Goal: Task Accomplishment & Management: Manage account settings

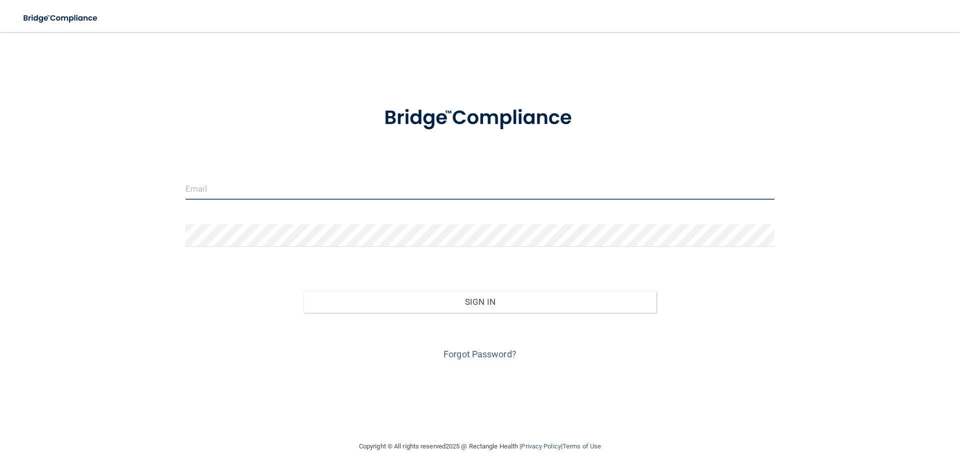
click at [345, 191] on input "email" at bounding box center [480, 188] width 589 height 23
type input "[EMAIL_ADDRESS][DOMAIN_NAME]"
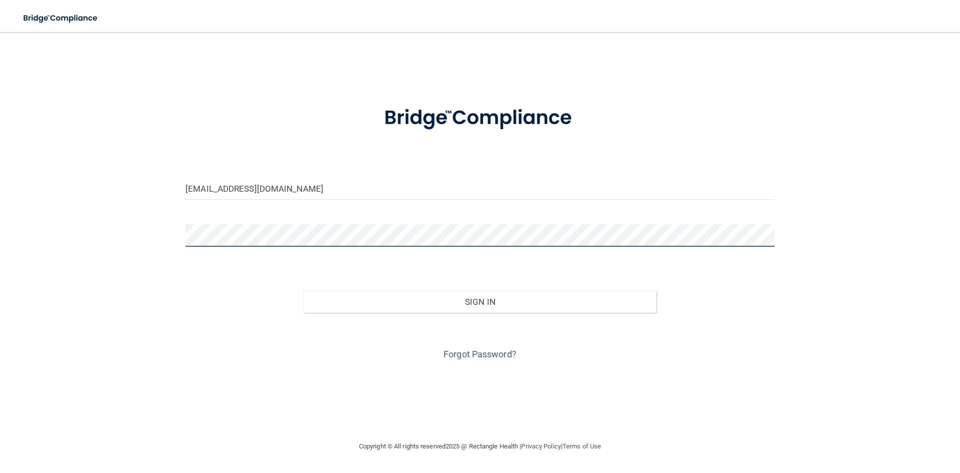
click at [304, 291] on button "Sign In" at bounding box center [481, 302] width 354 height 22
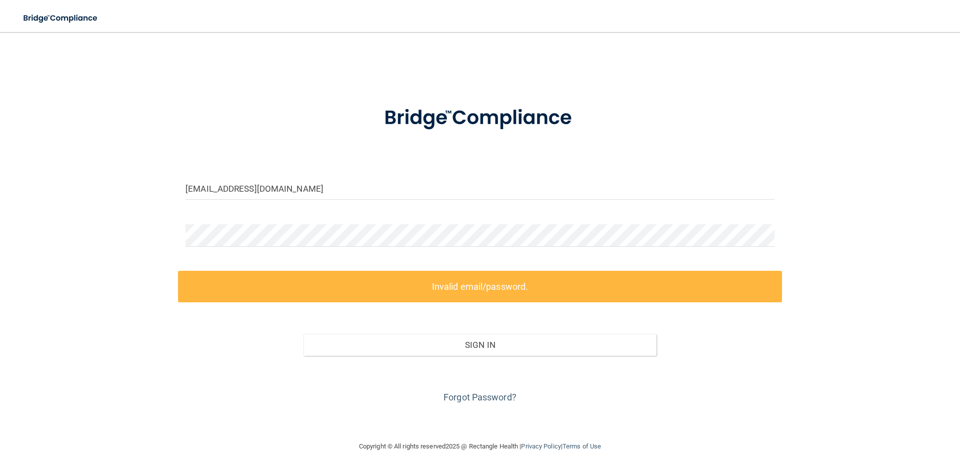
click at [227, 220] on form "[EMAIL_ADDRESS][DOMAIN_NAME] Invalid email/password. You don't have permission …" at bounding box center [480, 248] width 589 height 313
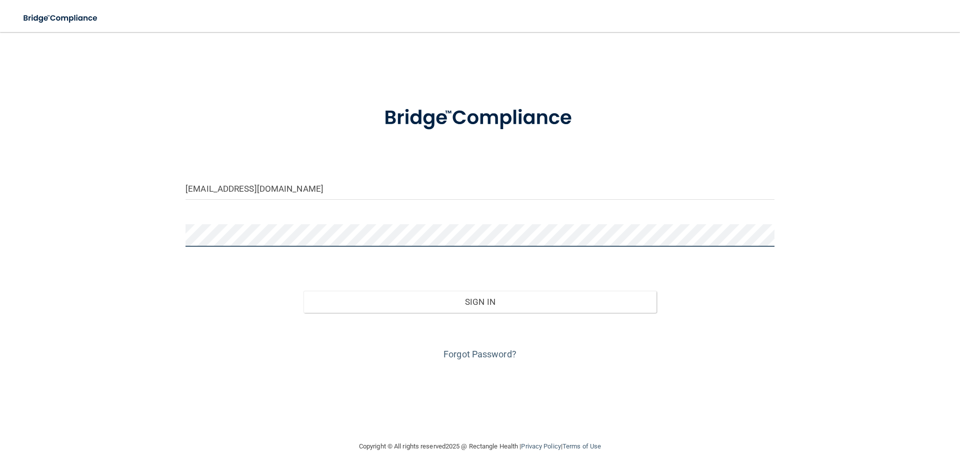
click at [304, 291] on button "Sign In" at bounding box center [481, 302] width 354 height 22
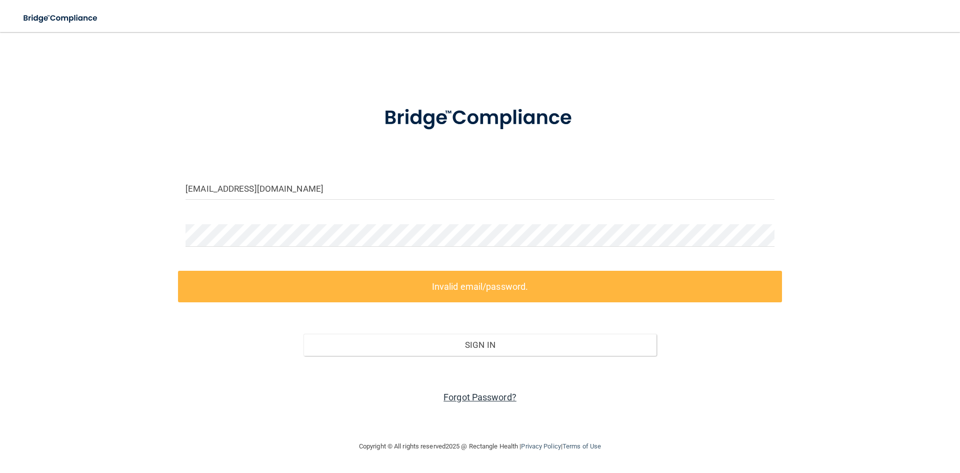
click at [473, 396] on link "Forgot Password?" at bounding box center [480, 397] width 73 height 11
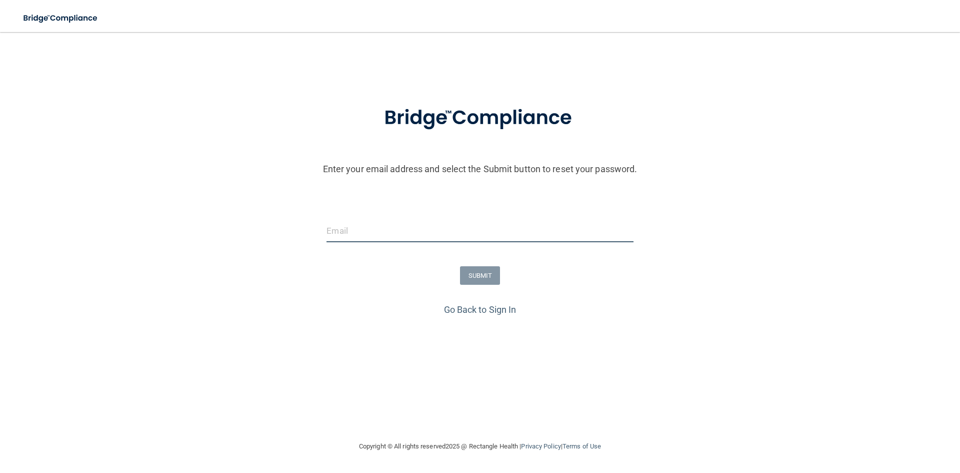
click at [426, 233] on input "email" at bounding box center [480, 231] width 307 height 23
type input "[EMAIL_ADDRESS][DOMAIN_NAME]"
click at [478, 278] on button "SUBMIT" at bounding box center [480, 275] width 41 height 19
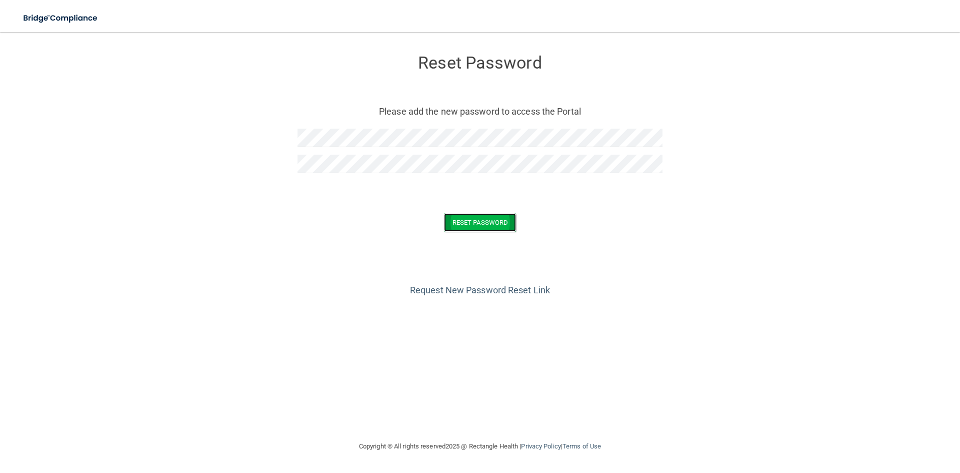
click at [470, 220] on button "Reset Password" at bounding box center [480, 222] width 72 height 19
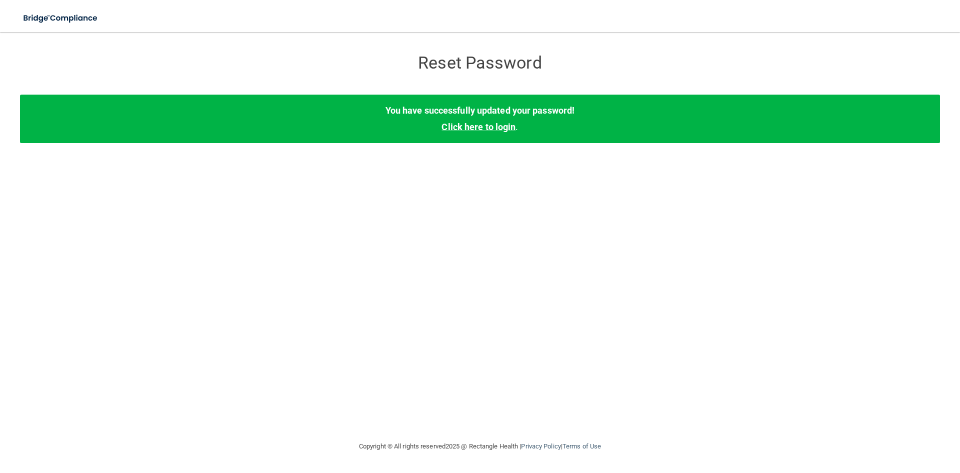
click at [475, 124] on link "Click here to login" at bounding box center [479, 127] width 74 height 11
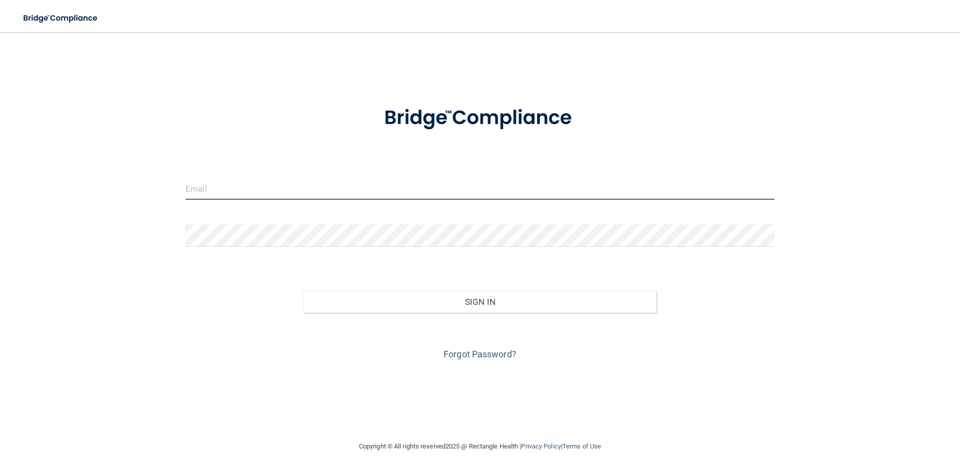
click at [333, 192] on input "email" at bounding box center [480, 188] width 589 height 23
type input "[EMAIL_ADDRESS][DOMAIN_NAME]"
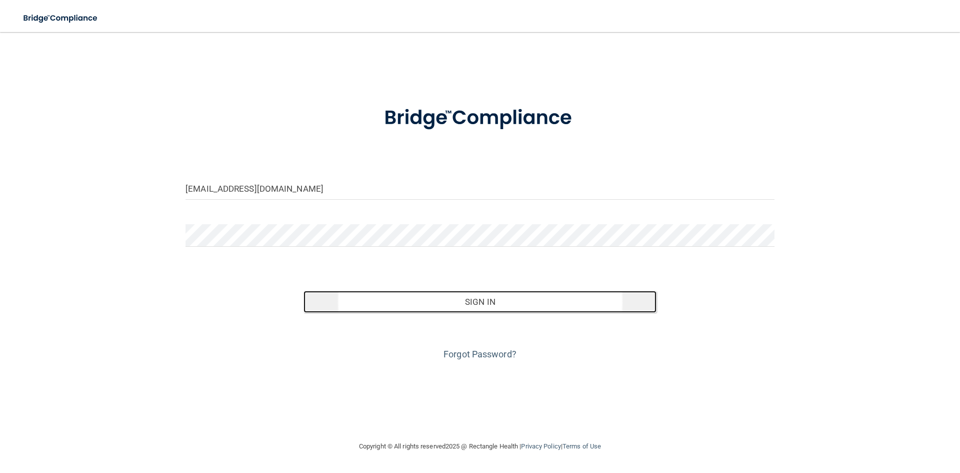
click at [460, 304] on button "Sign In" at bounding box center [481, 302] width 354 height 22
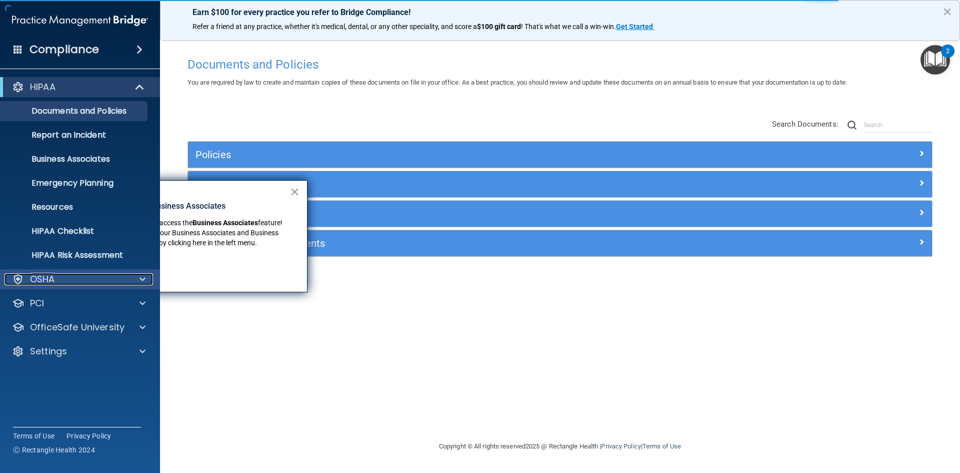
click at [138, 280] on div at bounding box center [141, 279] width 25 height 12
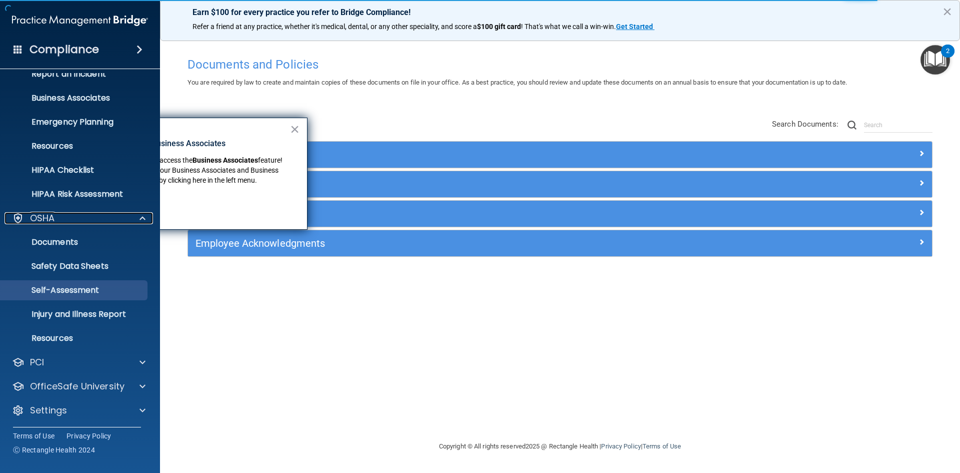
scroll to position [63, 0]
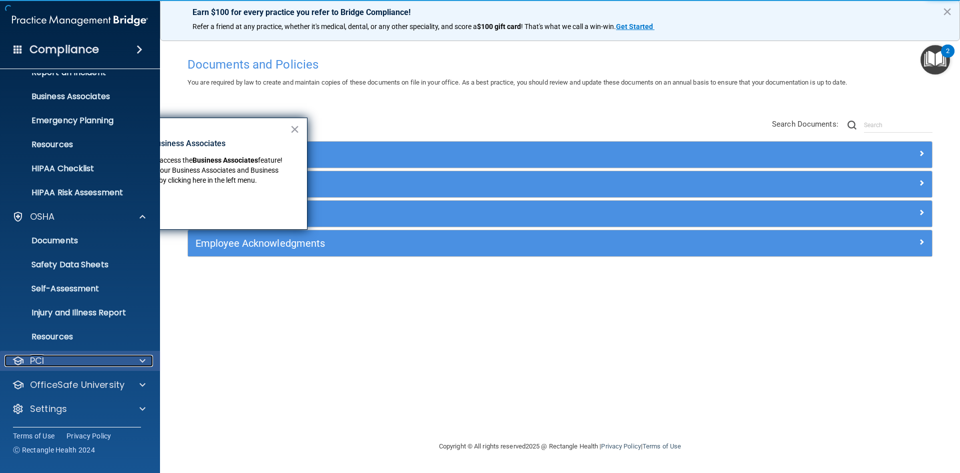
click at [146, 361] on div at bounding box center [141, 361] width 25 height 12
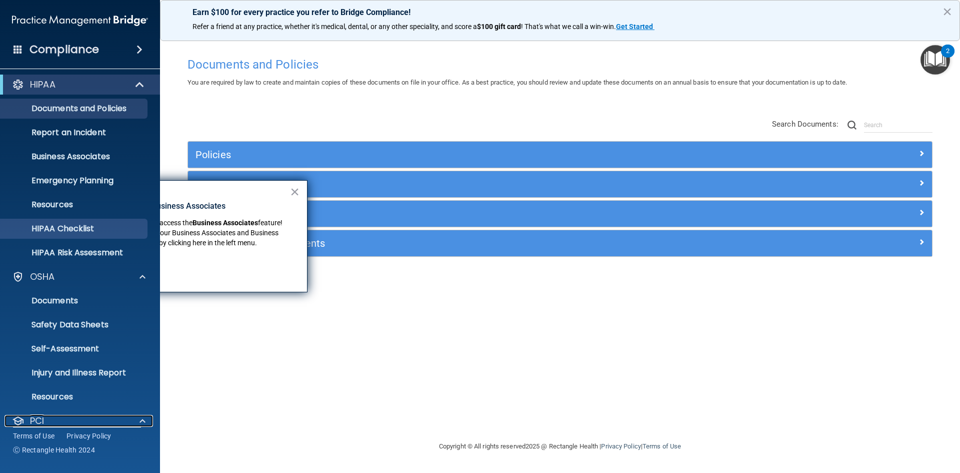
scroll to position [0, 0]
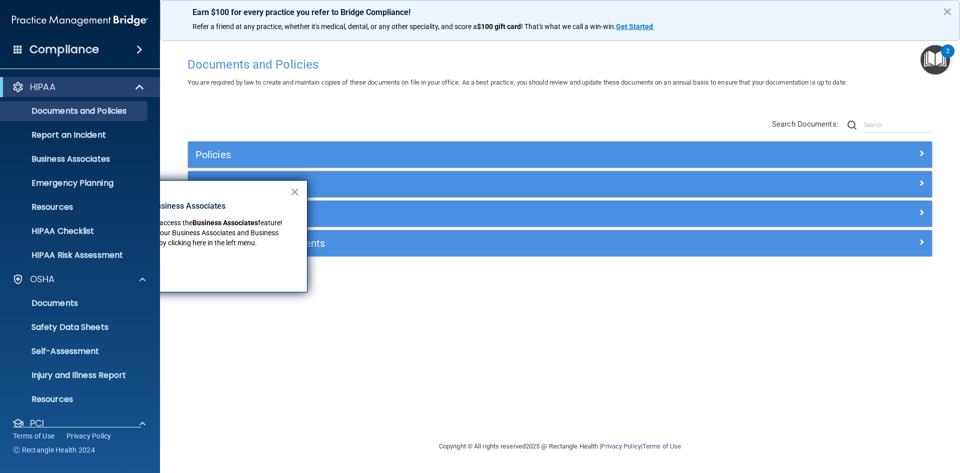
click at [141, 49] on span at bounding box center [140, 50] width 6 height 12
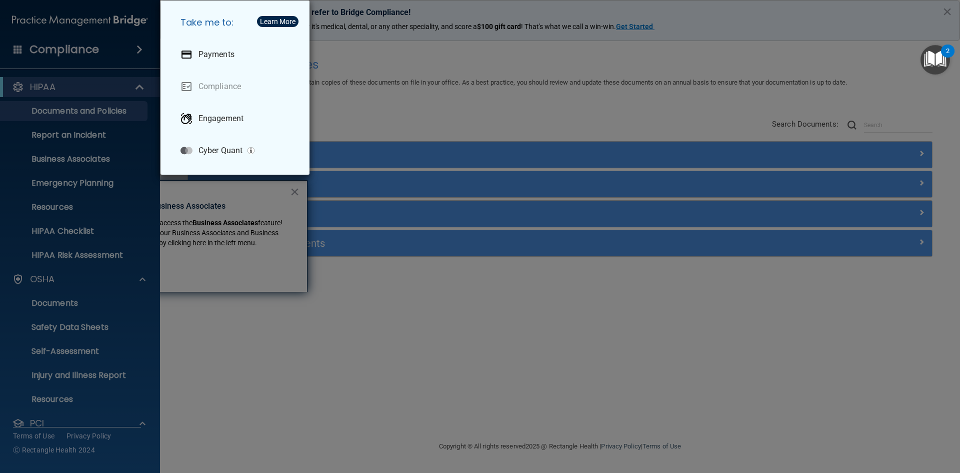
click at [141, 49] on div "Take me to: Payments Compliance Engagement Cyber Quant" at bounding box center [480, 236] width 960 height 473
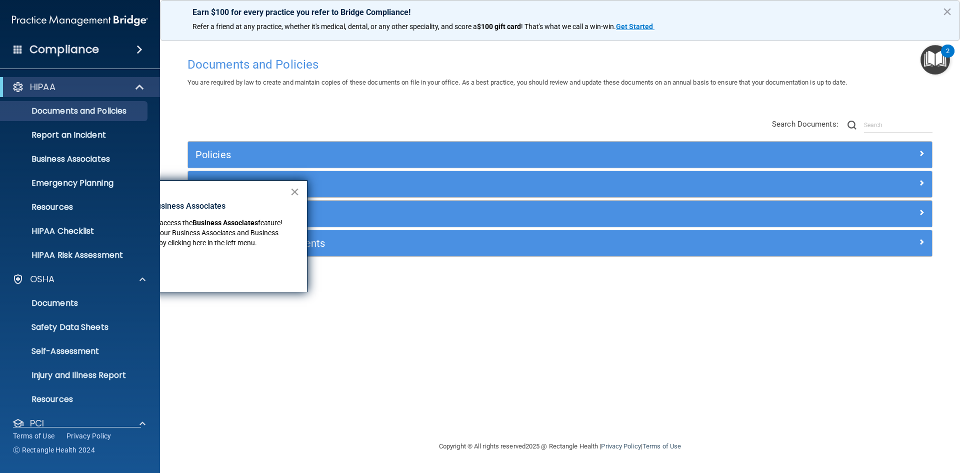
click at [291, 187] on button "×" at bounding box center [295, 192] width 10 height 16
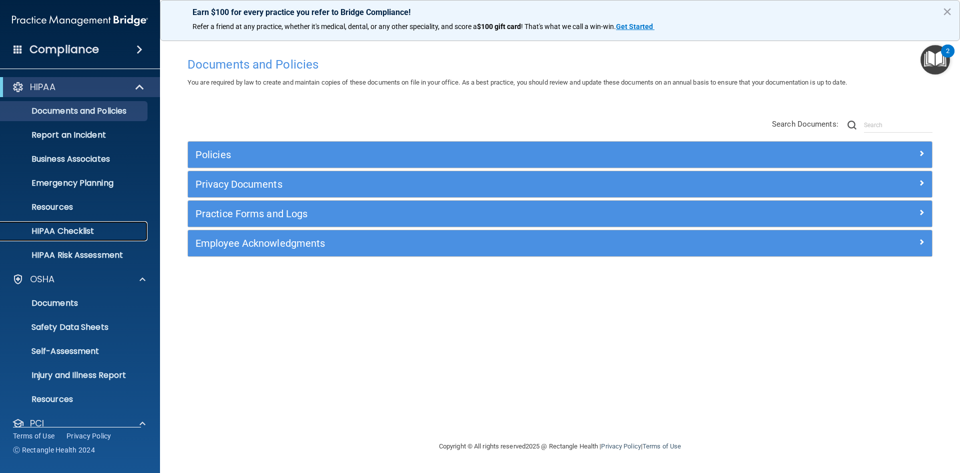
click at [60, 235] on p "HIPAA Checklist" at bounding box center [75, 231] width 137 height 10
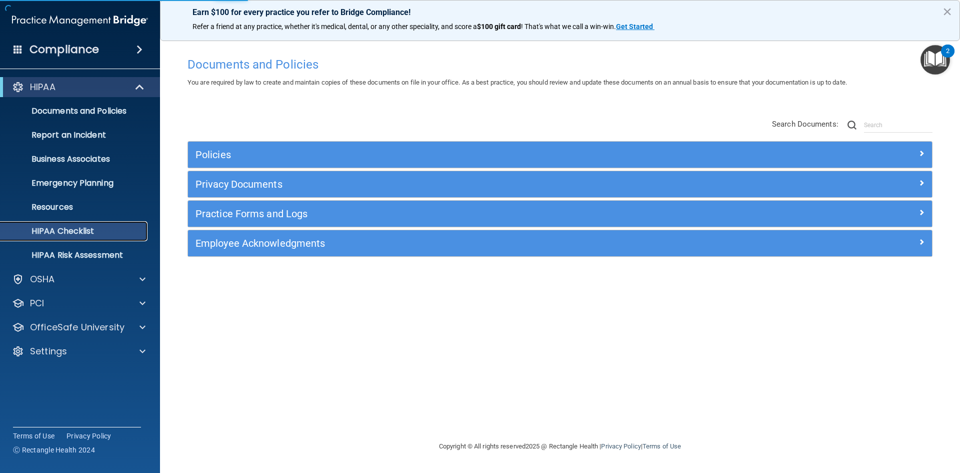
click at [62, 232] on p "HIPAA Checklist" at bounding box center [75, 231] width 137 height 10
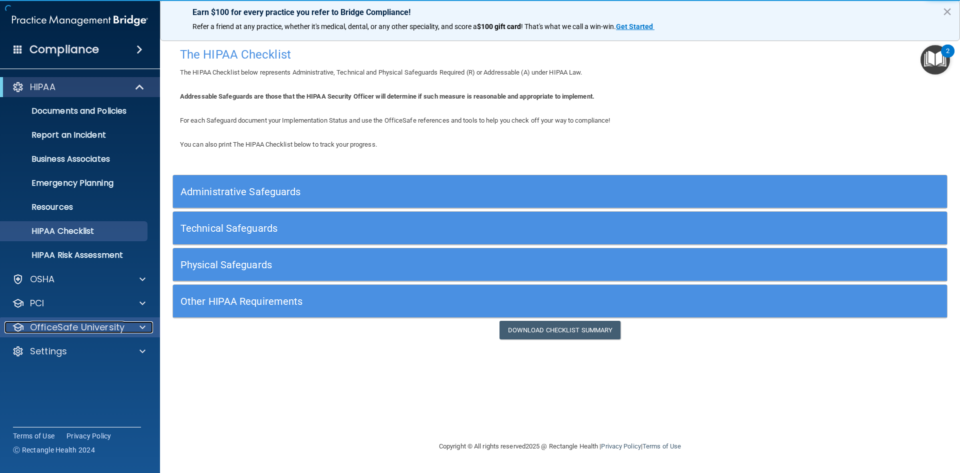
click at [137, 325] on div at bounding box center [141, 327] width 25 height 12
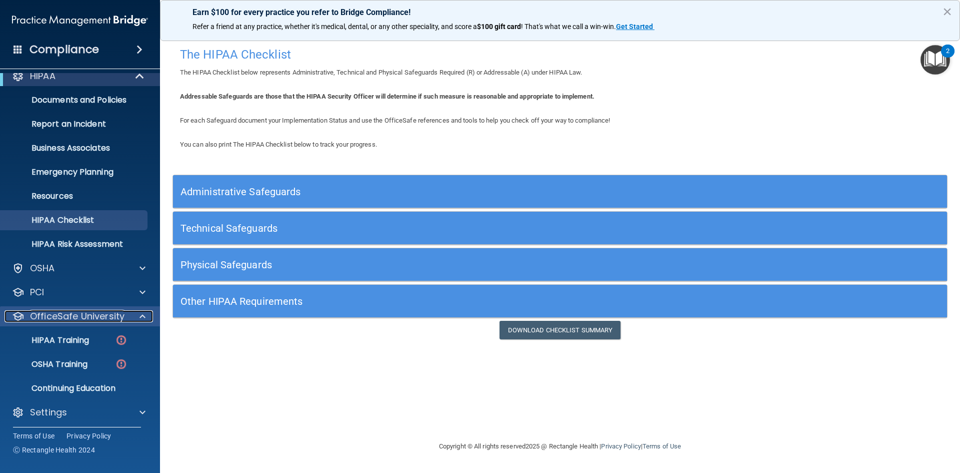
scroll to position [15, 0]
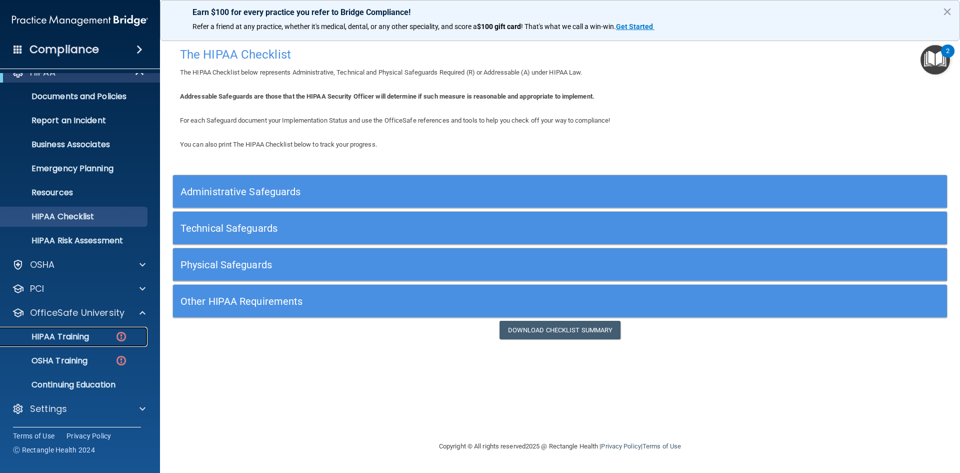
click at [64, 335] on p "HIPAA Training" at bounding box center [48, 337] width 83 height 10
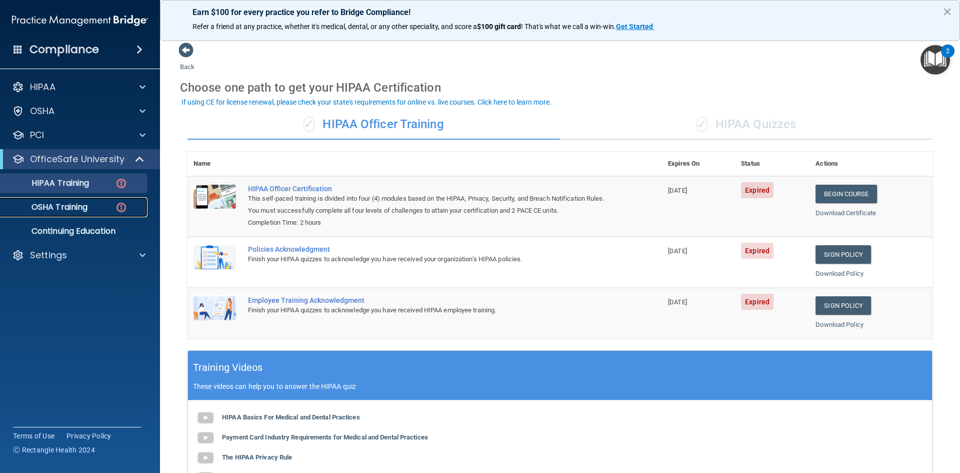
click at [67, 210] on p "OSHA Training" at bounding box center [47, 207] width 81 height 10
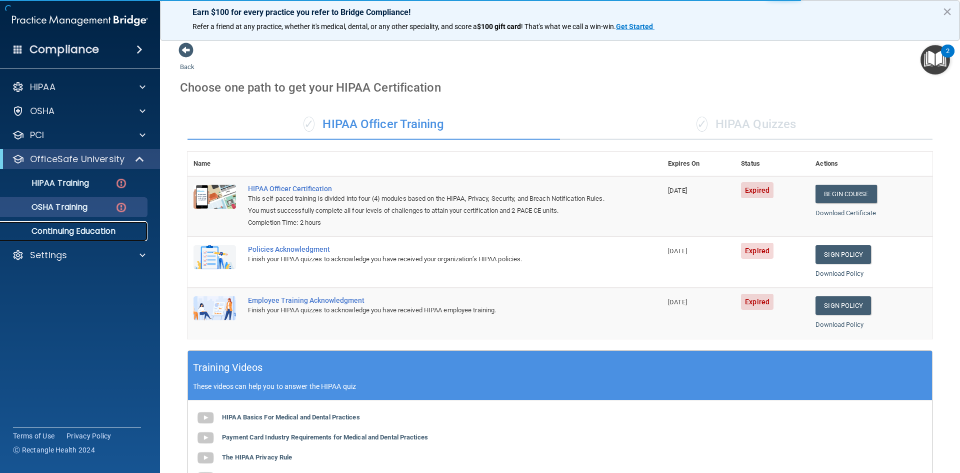
click at [71, 232] on p "Continuing Education" at bounding box center [75, 231] width 137 height 10
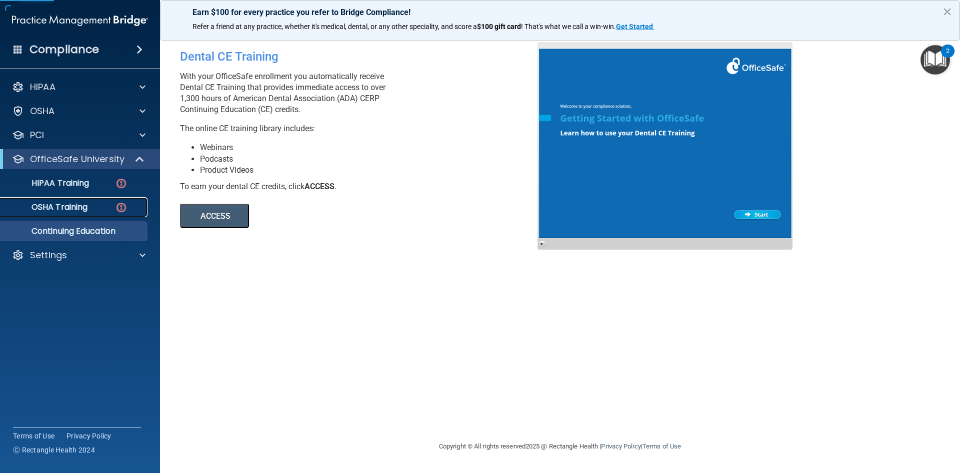
click at [70, 207] on p "OSHA Training" at bounding box center [47, 207] width 81 height 10
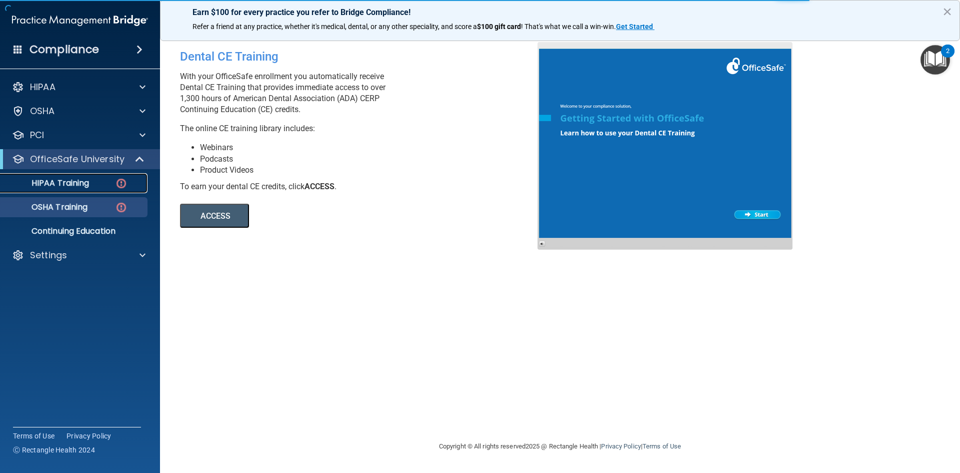
click at [71, 186] on p "HIPAA Training" at bounding box center [48, 183] width 83 height 10
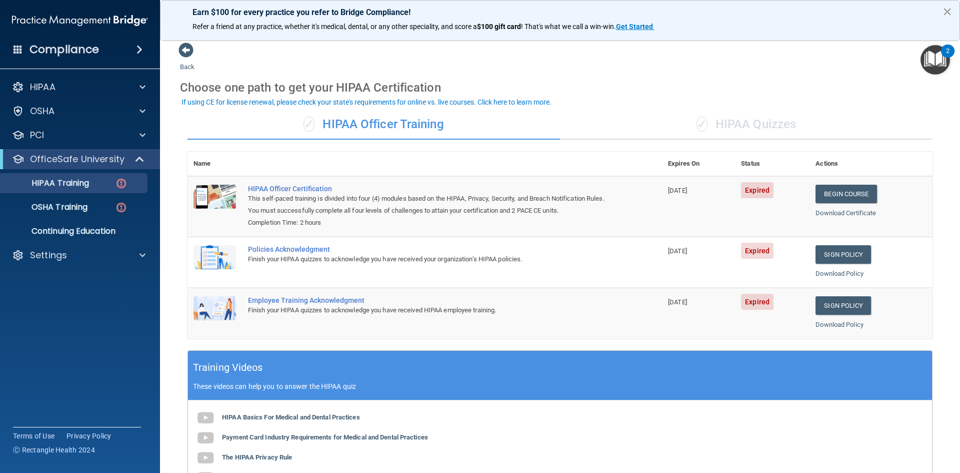
click at [947, 10] on button "×" at bounding box center [948, 12] width 10 height 16
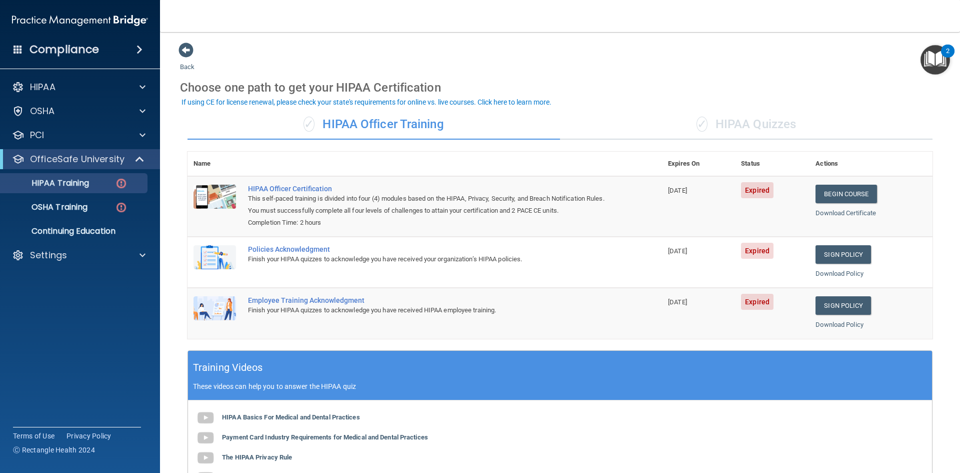
click at [755, 124] on div "✓ HIPAA Quizzes" at bounding box center [746, 125] width 373 height 30
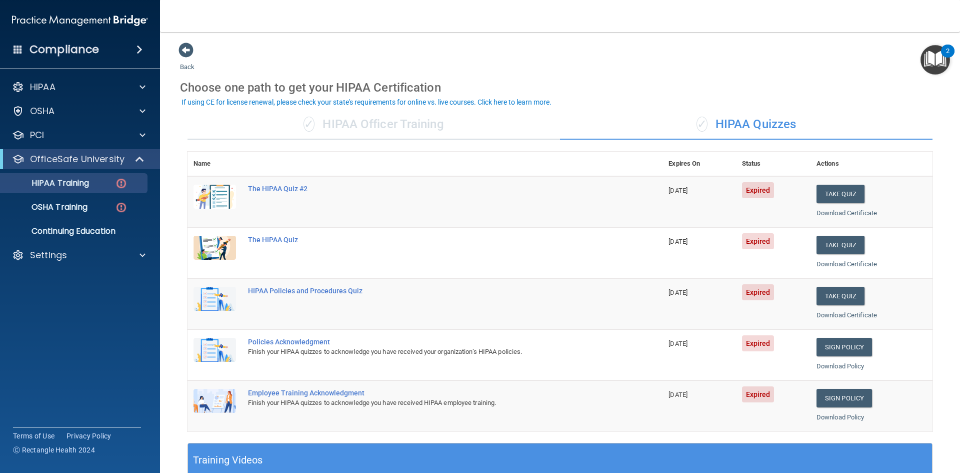
click at [382, 130] on div "✓ HIPAA Officer Training" at bounding box center [374, 125] width 373 height 30
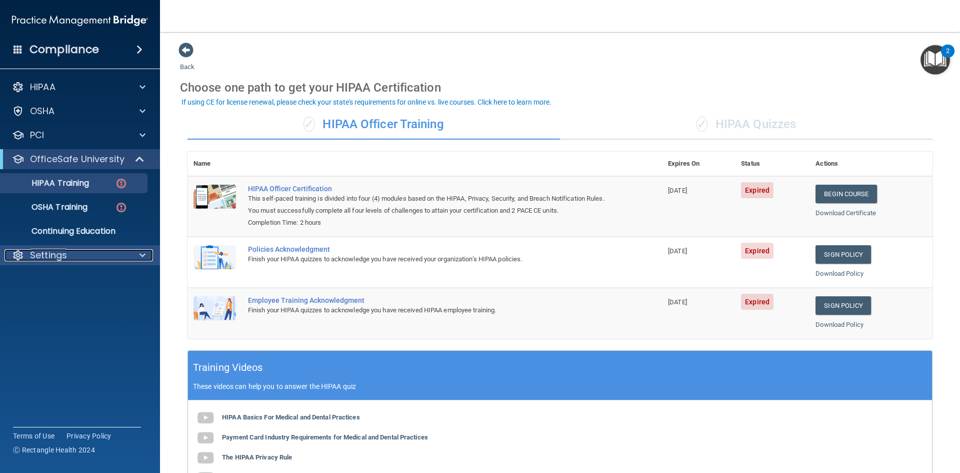
click at [144, 249] on span at bounding box center [143, 255] width 6 height 12
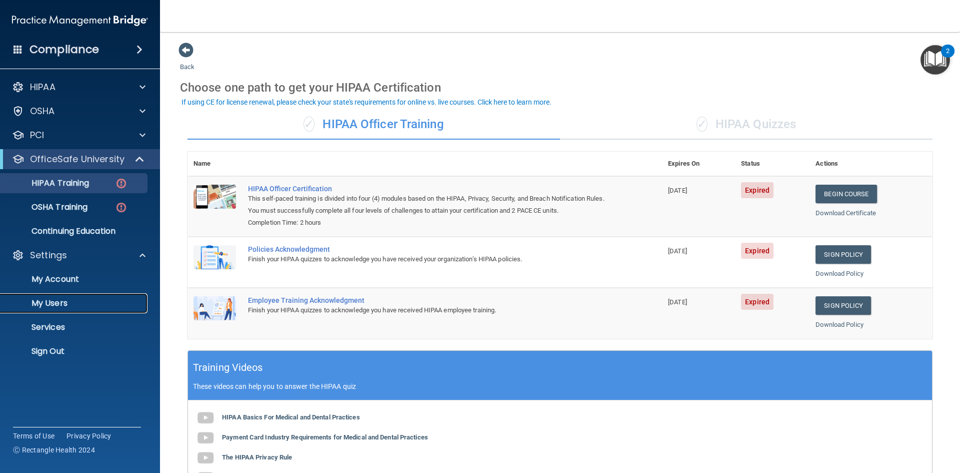
click at [56, 305] on p "My Users" at bounding box center [75, 303] width 137 height 10
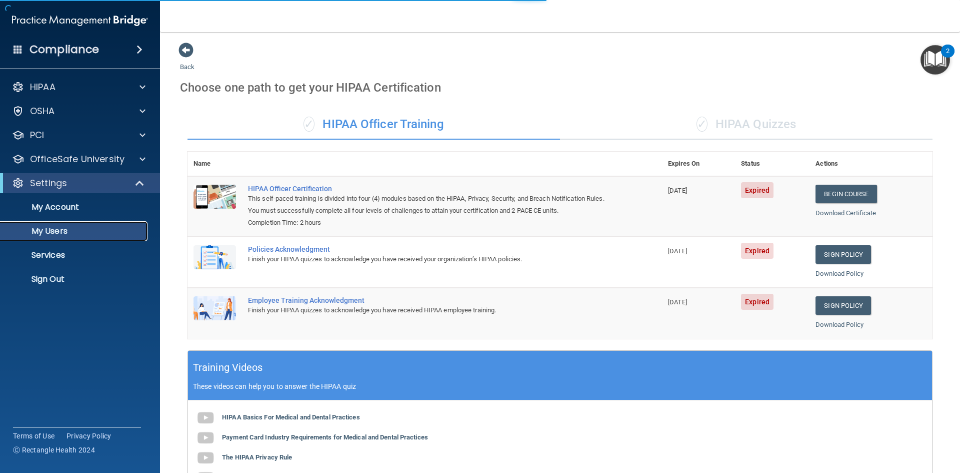
select select "20"
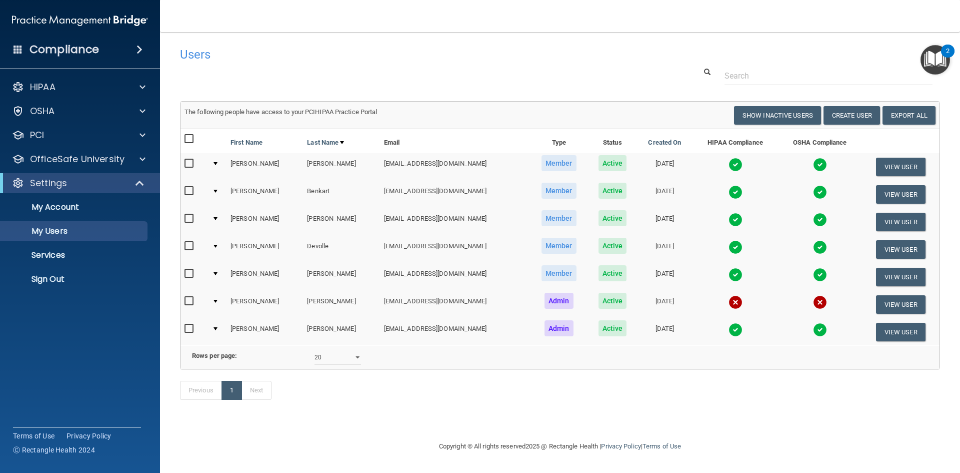
click at [187, 274] on input "checkbox" at bounding box center [191, 274] width 12 height 8
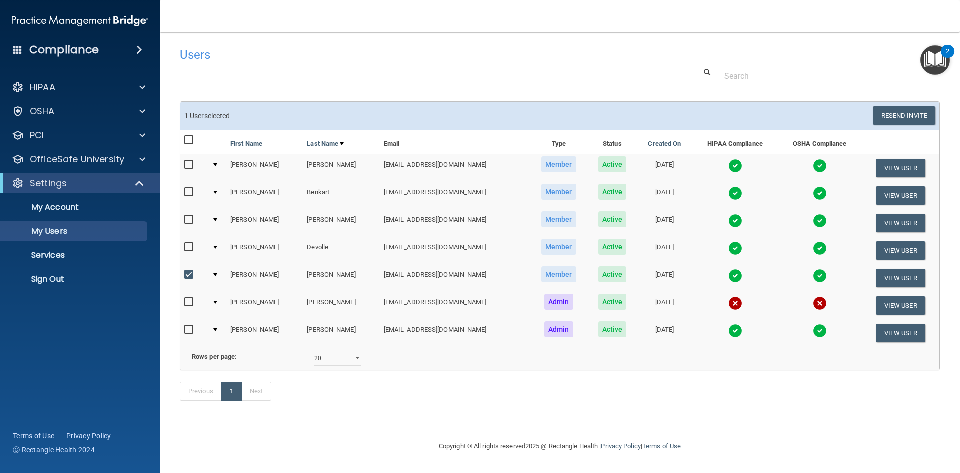
click at [218, 275] on div at bounding box center [216, 274] width 4 height 3
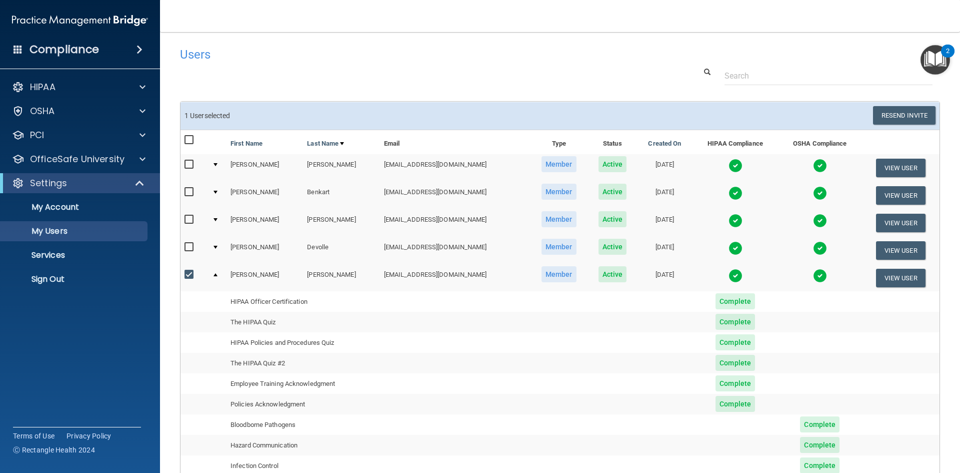
click at [603, 278] on span "Active" at bounding box center [613, 274] width 29 height 16
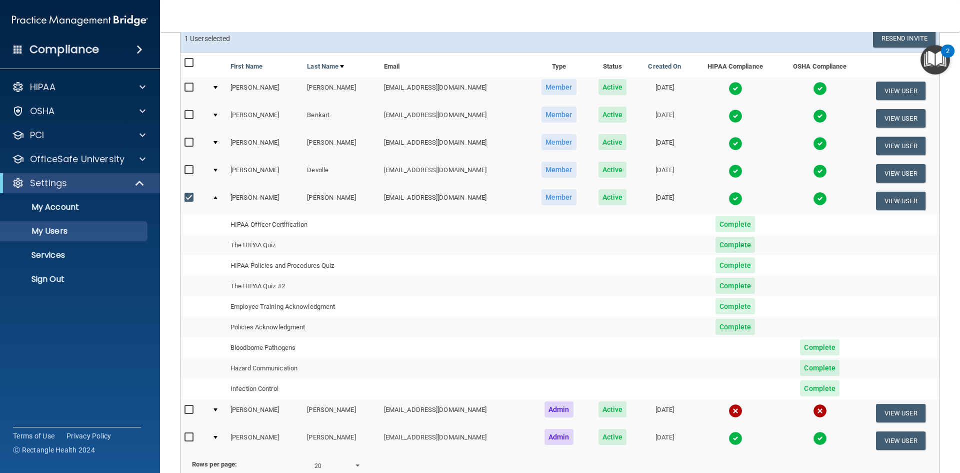
scroll to position [33, 0]
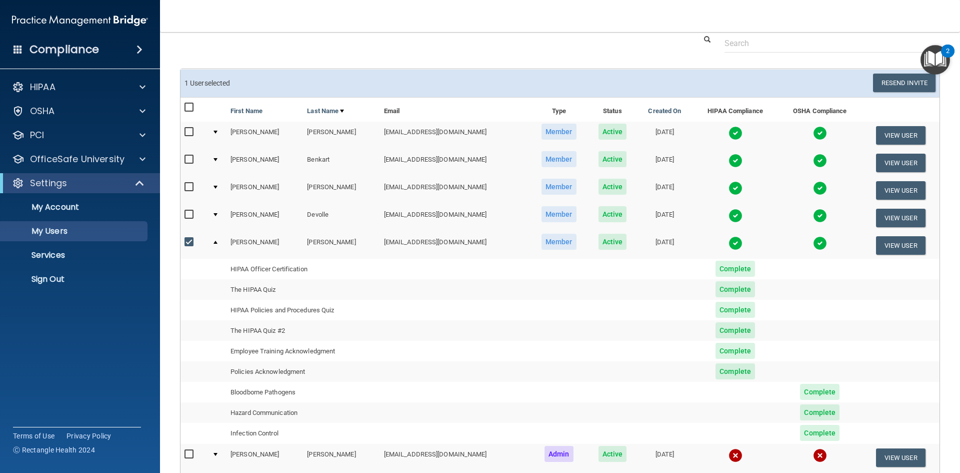
click at [189, 240] on input "checkbox" at bounding box center [191, 242] width 12 height 8
checkbox input "false"
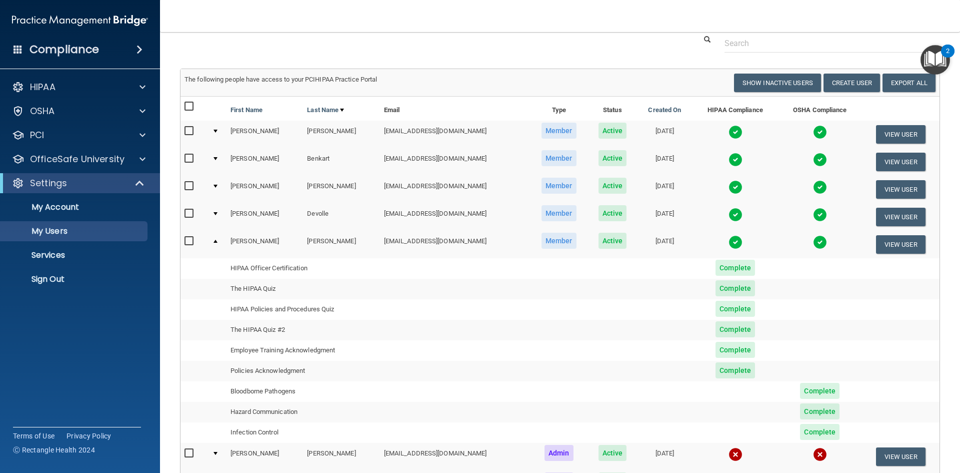
click at [215, 240] on div at bounding box center [216, 241] width 4 height 3
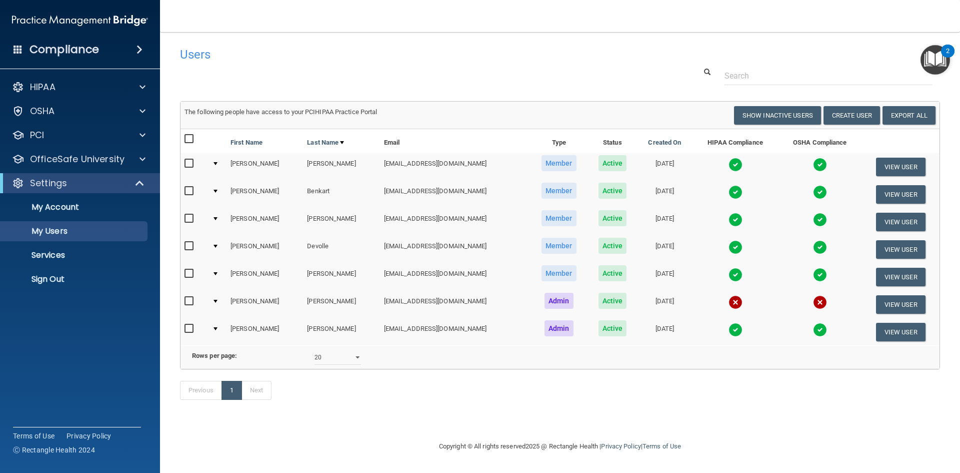
click at [542, 275] on span "Member" at bounding box center [559, 273] width 35 height 16
click at [599, 274] on span "Active" at bounding box center [613, 273] width 29 height 16
click at [599, 276] on span "Active" at bounding box center [613, 273] width 29 height 16
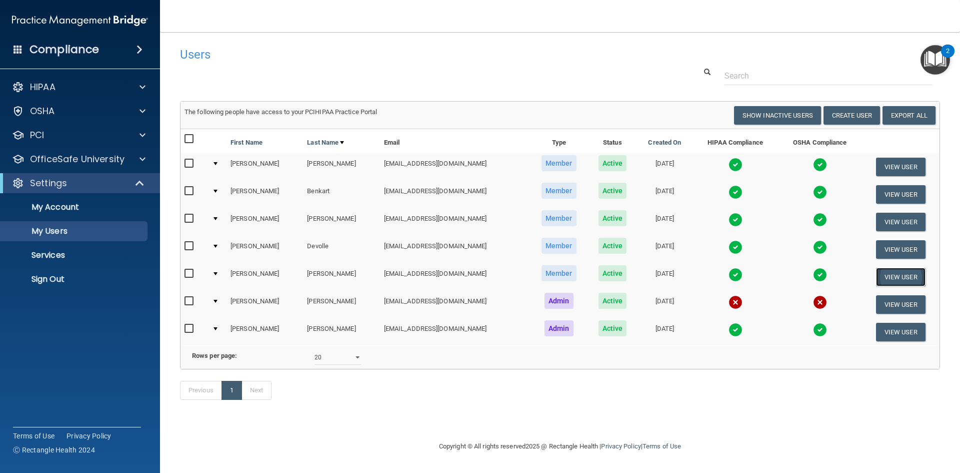
click at [904, 274] on button "View User" at bounding box center [901, 277] width 50 height 19
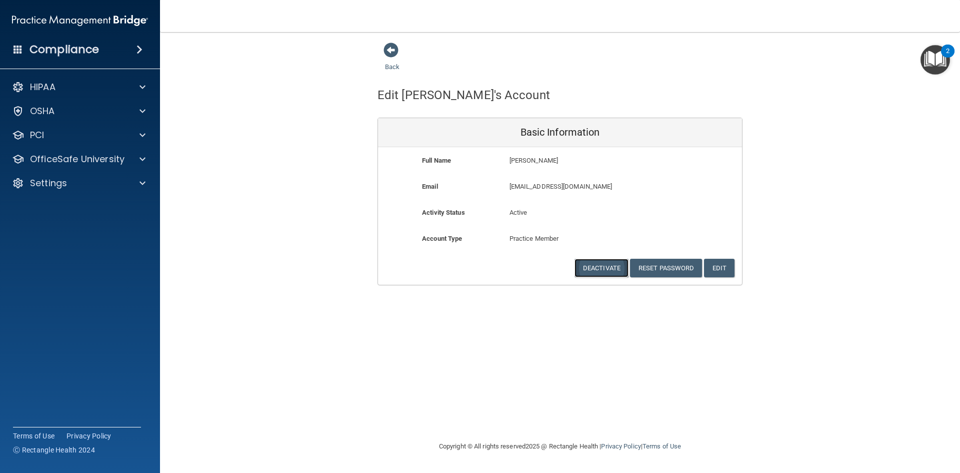
click at [617, 268] on button "Deactivate" at bounding box center [602, 268] width 54 height 19
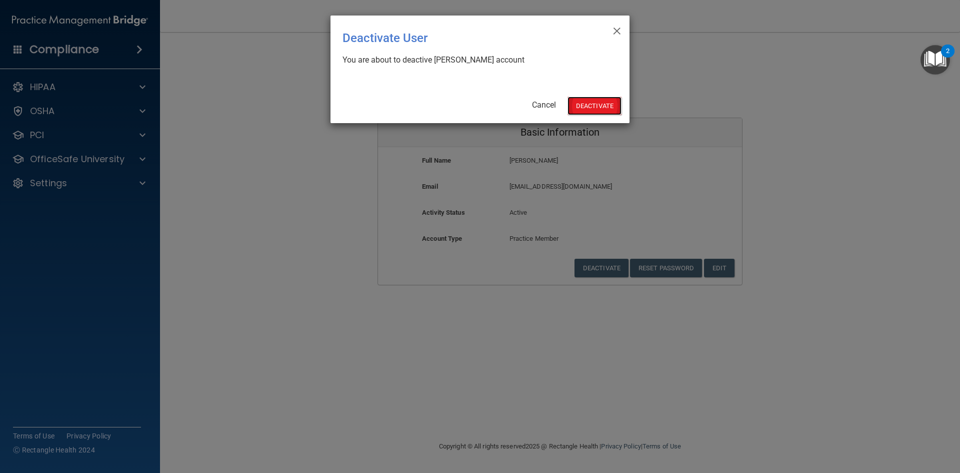
click at [591, 113] on button "Deactivate" at bounding box center [595, 106] width 54 height 19
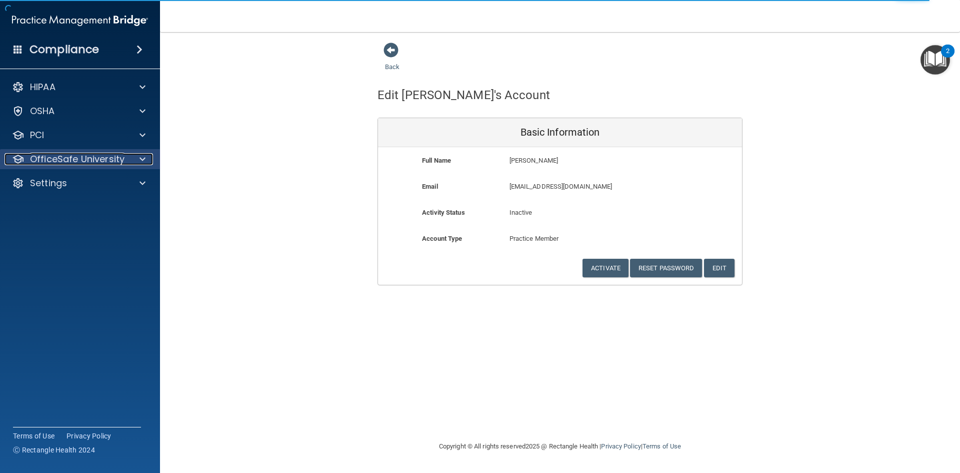
click at [123, 160] on p "OfficeSafe University" at bounding box center [77, 159] width 95 height 12
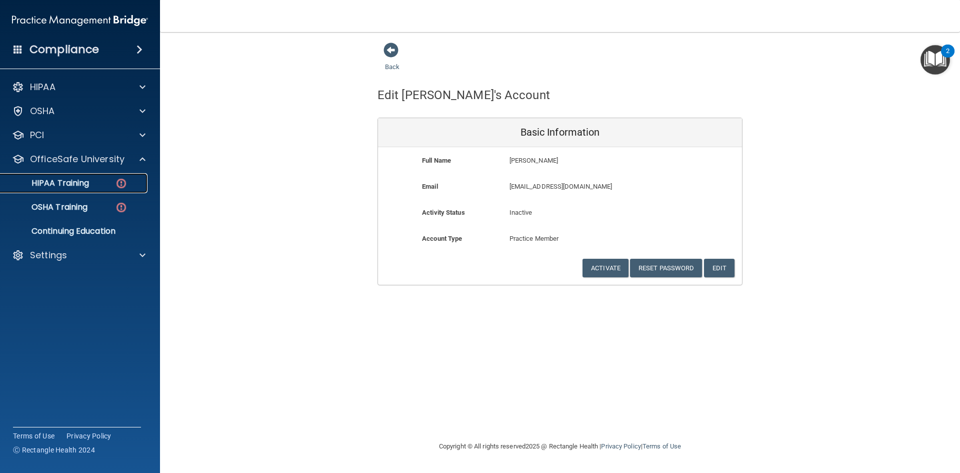
click at [79, 183] on p "HIPAA Training" at bounding box center [48, 183] width 83 height 10
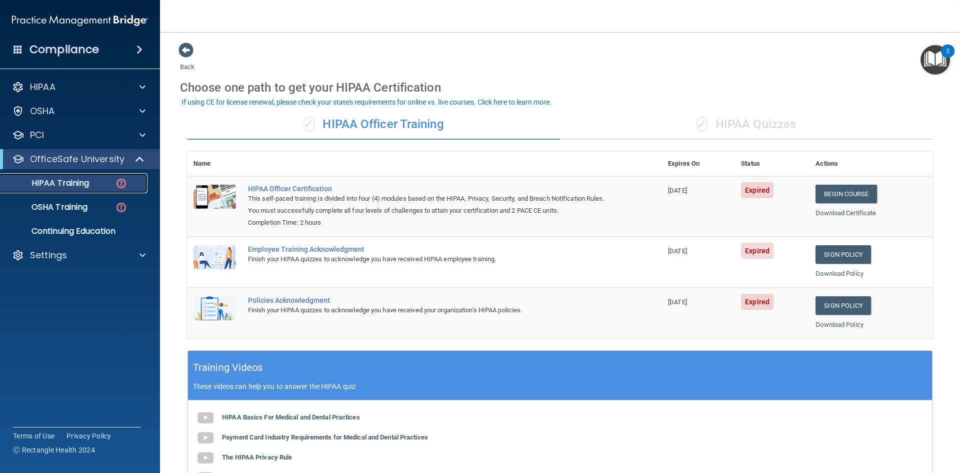
click at [73, 184] on p "HIPAA Training" at bounding box center [48, 183] width 83 height 10
click at [54, 207] on p "OSHA Training" at bounding box center [47, 207] width 81 height 10
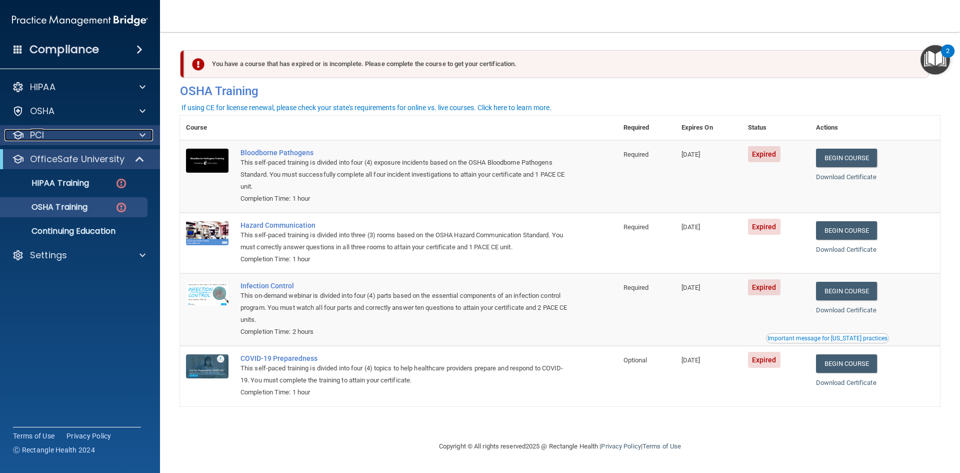
click at [147, 136] on div at bounding box center [141, 135] width 25 height 12
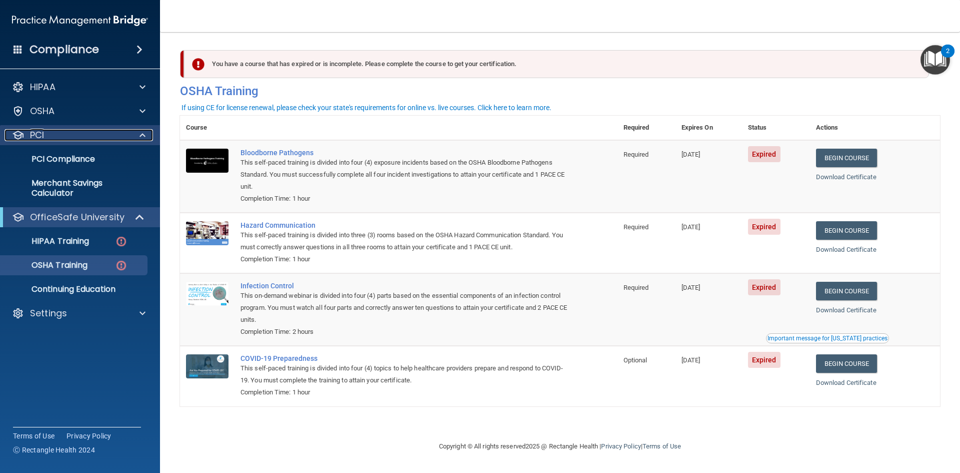
click at [141, 138] on span at bounding box center [143, 135] width 6 height 12
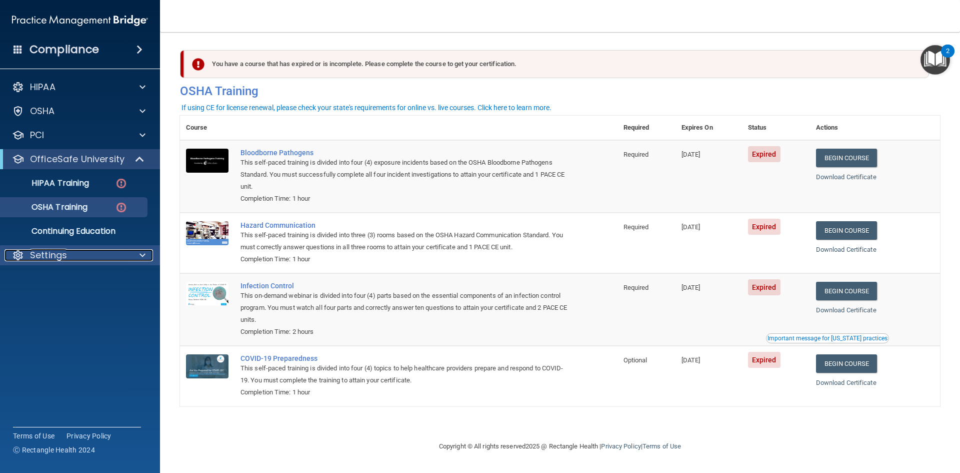
click at [146, 251] on div at bounding box center [141, 255] width 25 height 12
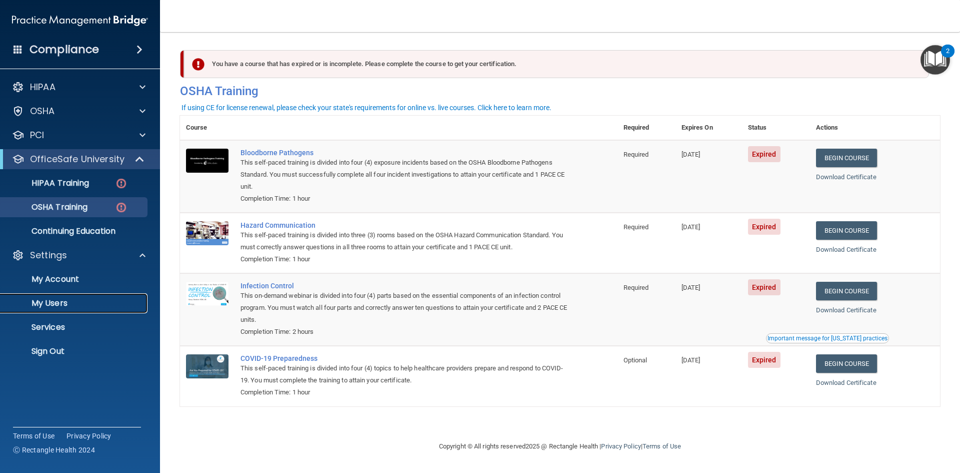
click at [52, 304] on p "My Users" at bounding box center [75, 303] width 137 height 10
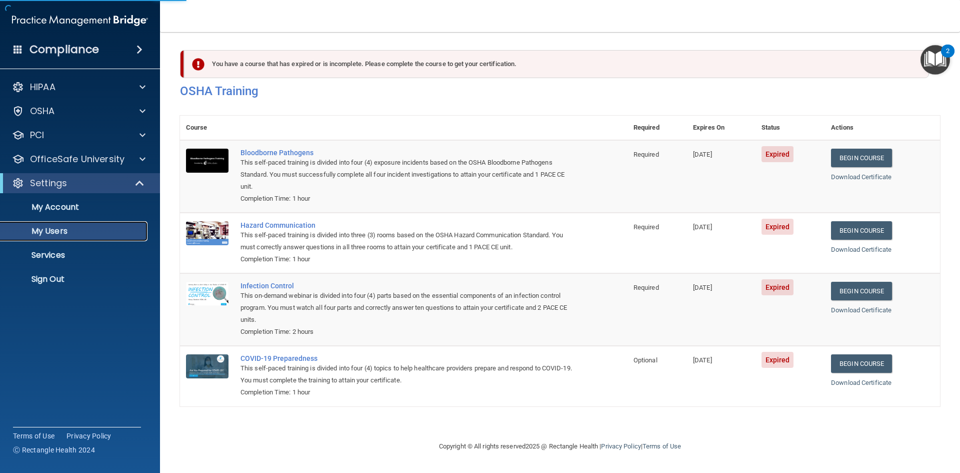
select select "20"
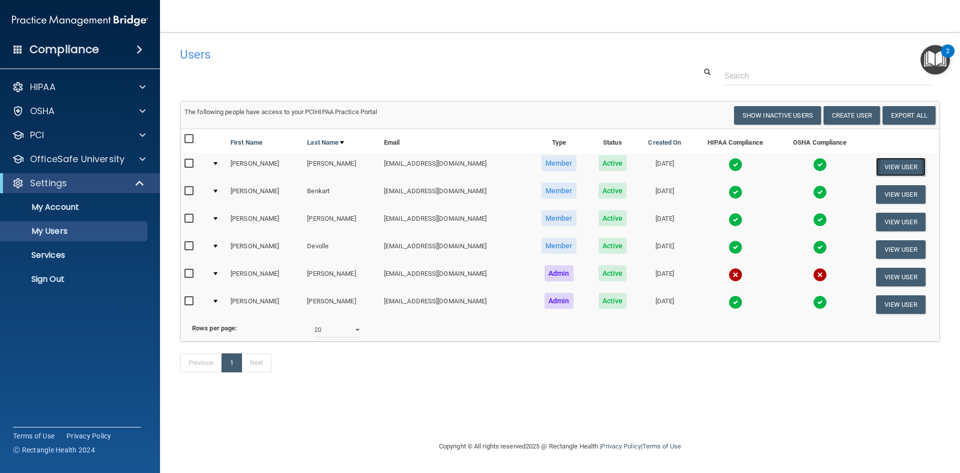
click at [888, 164] on button "View User" at bounding box center [901, 167] width 50 height 19
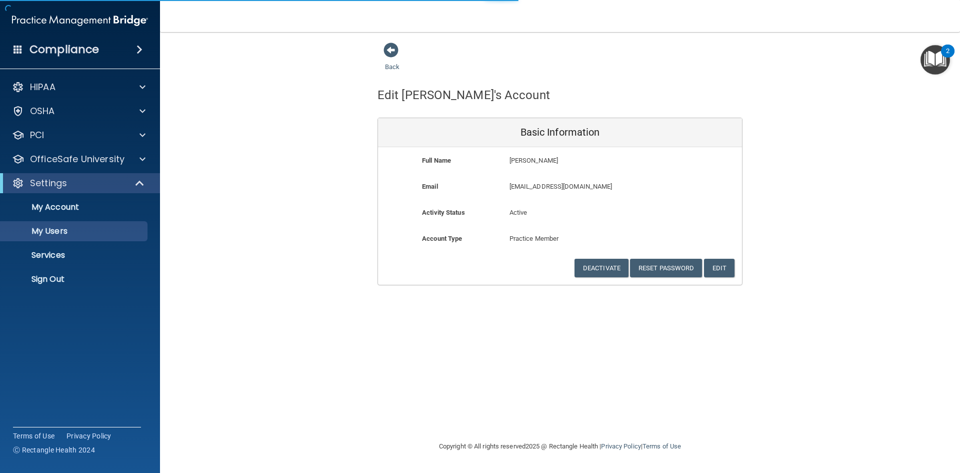
select select "20"
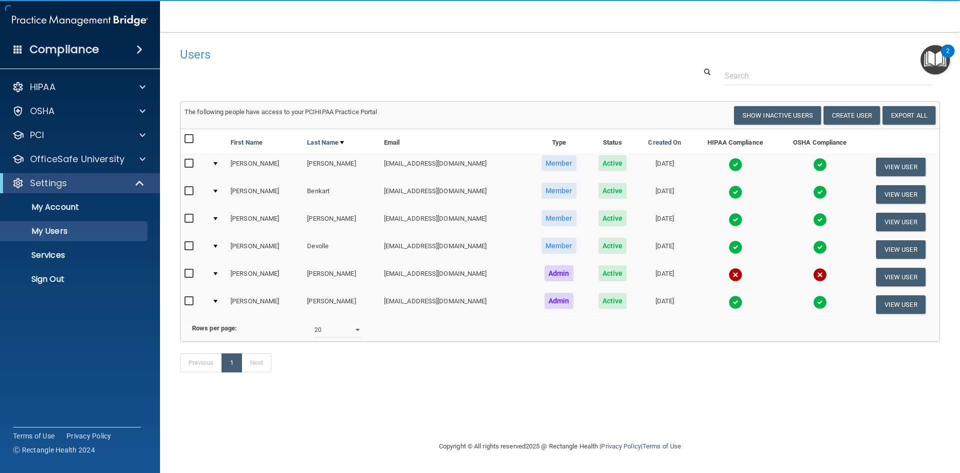
click at [218, 162] on div at bounding box center [216, 163] width 4 height 3
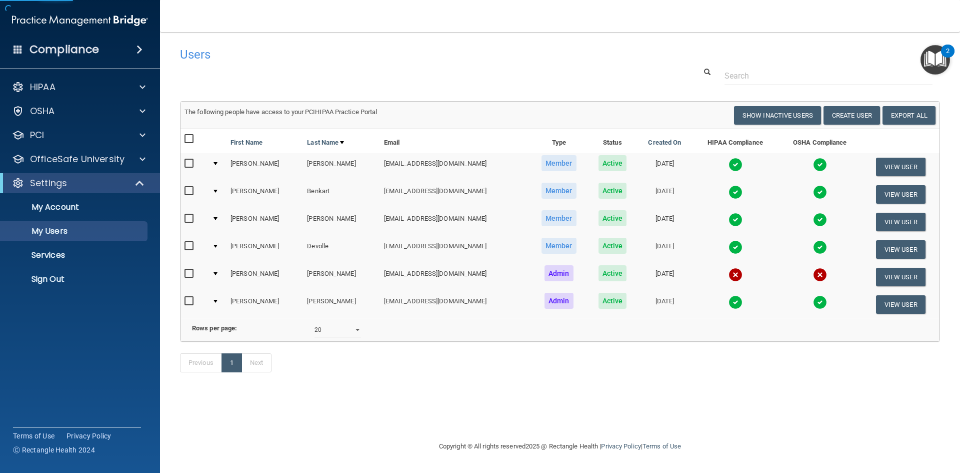
click at [218, 162] on div at bounding box center [216, 163] width 4 height 3
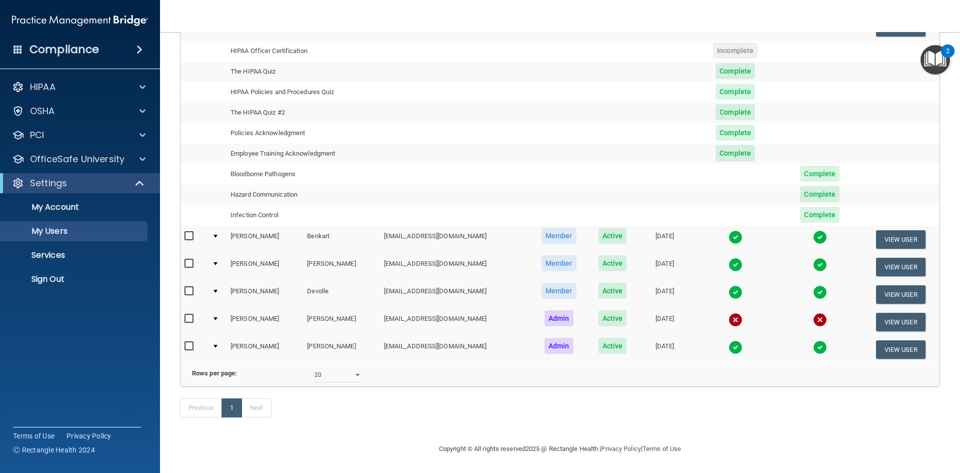
scroll to position [150, 0]
click at [729, 285] on img at bounding box center [736, 292] width 14 height 14
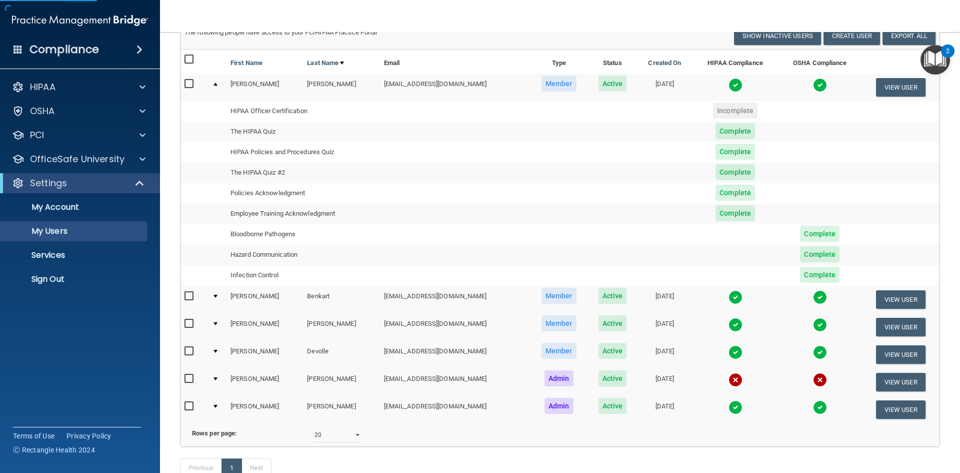
scroll to position [0, 0]
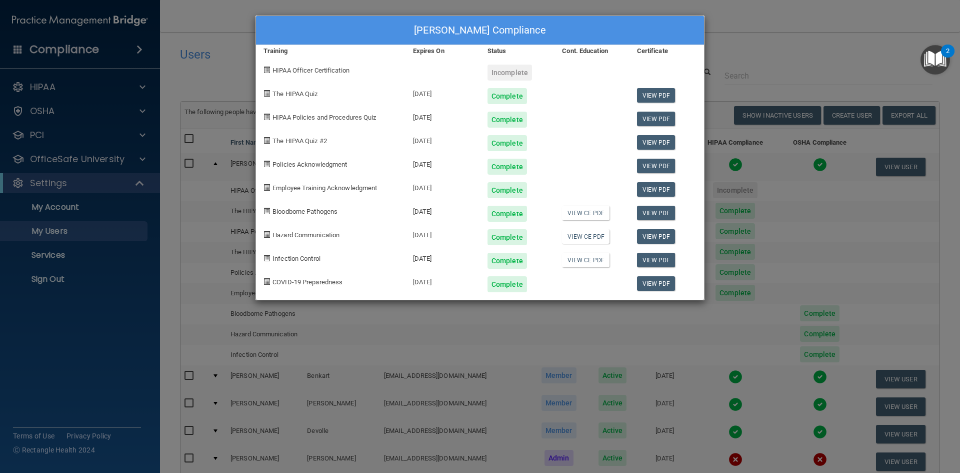
drag, startPoint x: 415, startPoint y: 94, endPoint x: 459, endPoint y: 94, distance: 43.5
click at [459, 94] on div "11/15/2025" at bounding box center [443, 93] width 75 height 24
click at [442, 120] on div "11/15/2025" at bounding box center [443, 116] width 75 height 24
click at [548, 338] on div "Dawn Devolle's Compliance Training Expires On Status Cont. Education Certificat…" at bounding box center [480, 236] width 960 height 473
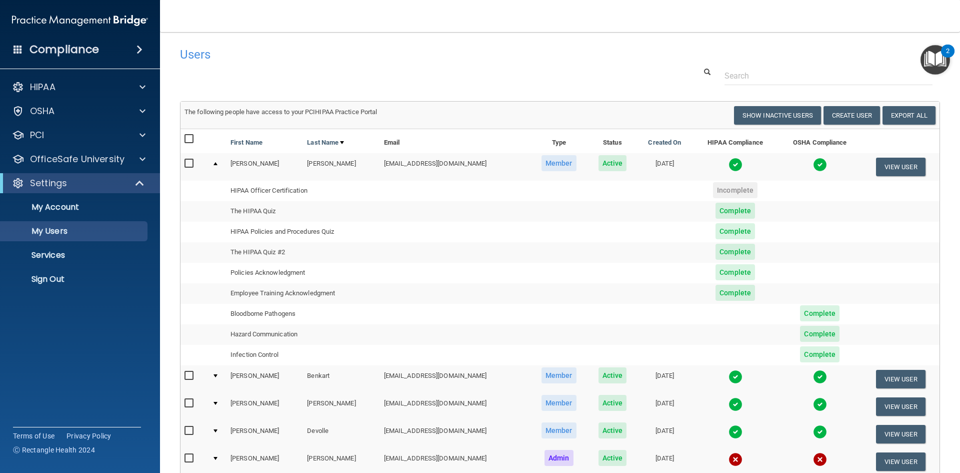
click at [726, 211] on span "Complete" at bounding box center [736, 211] width 40 height 16
click at [725, 214] on span "Complete" at bounding box center [736, 211] width 40 height 16
click at [729, 166] on img at bounding box center [736, 165] width 14 height 14
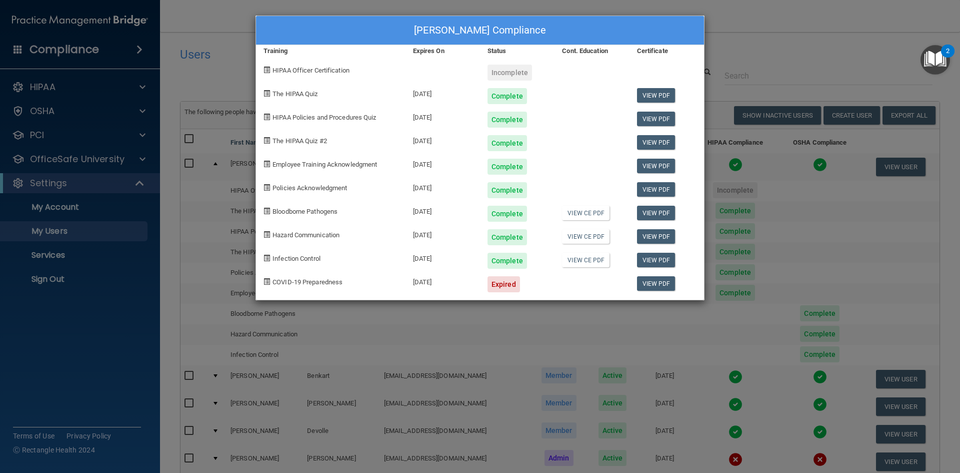
click at [472, 341] on div "Deanna Baxter's Compliance Training Expires On Status Cont. Education Certifica…" at bounding box center [480, 236] width 960 height 473
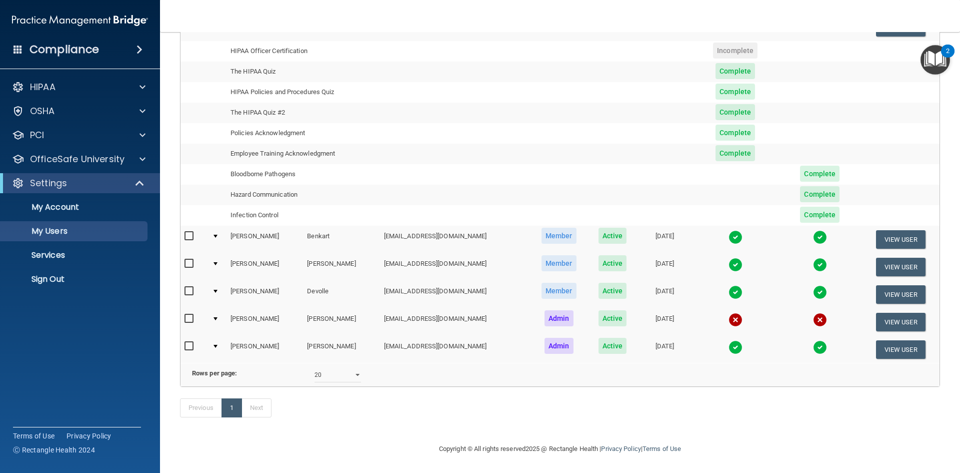
scroll to position [150, 0]
click at [729, 258] on img at bounding box center [736, 265] width 14 height 14
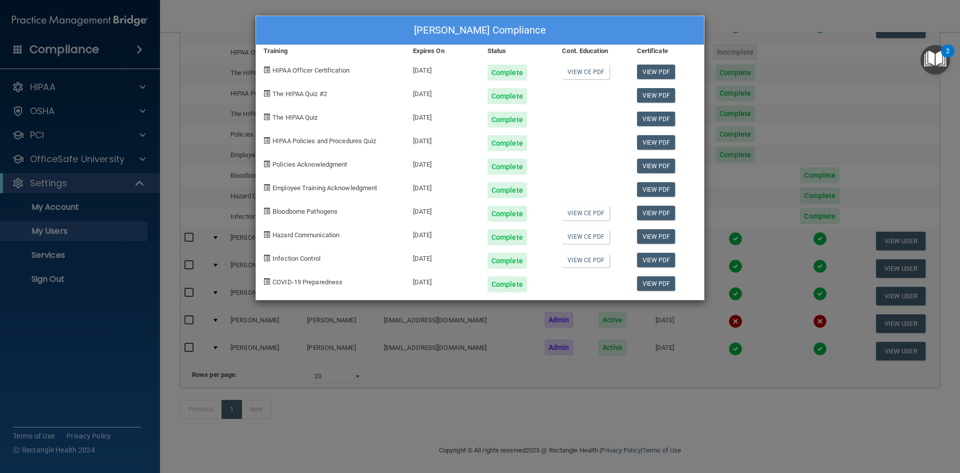
click at [760, 223] on div "Haley Bouchie's Compliance Training Expires On Status Cont. Education Certifica…" at bounding box center [480, 236] width 960 height 473
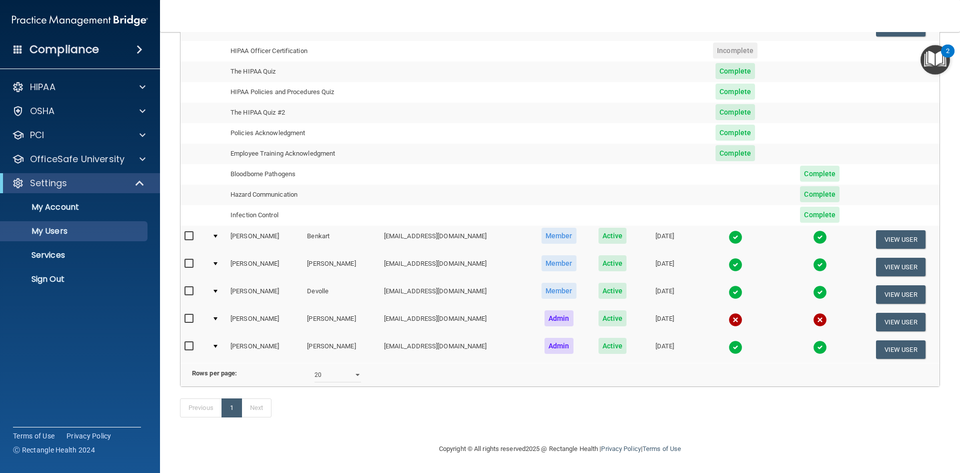
click at [729, 340] on img at bounding box center [736, 347] width 14 height 14
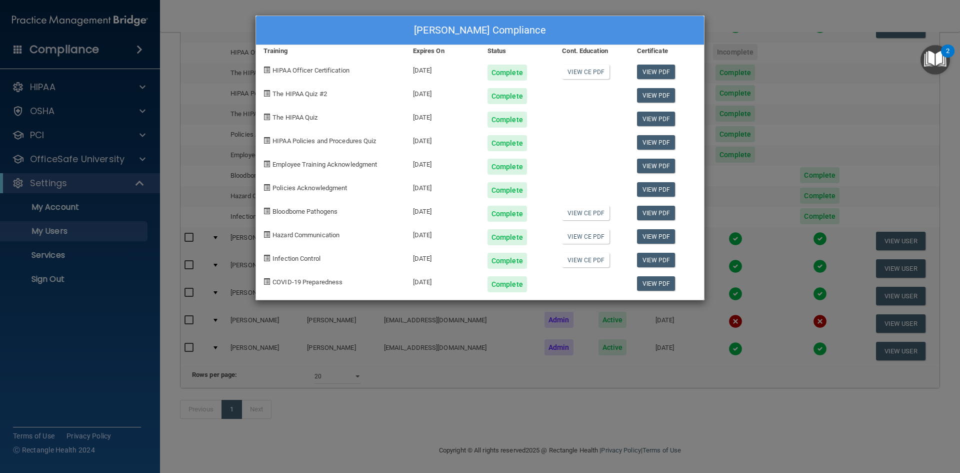
click at [359, 344] on div "Kali Vieira's Compliance Training Expires On Status Cont. Education Certificate…" at bounding box center [480, 236] width 960 height 473
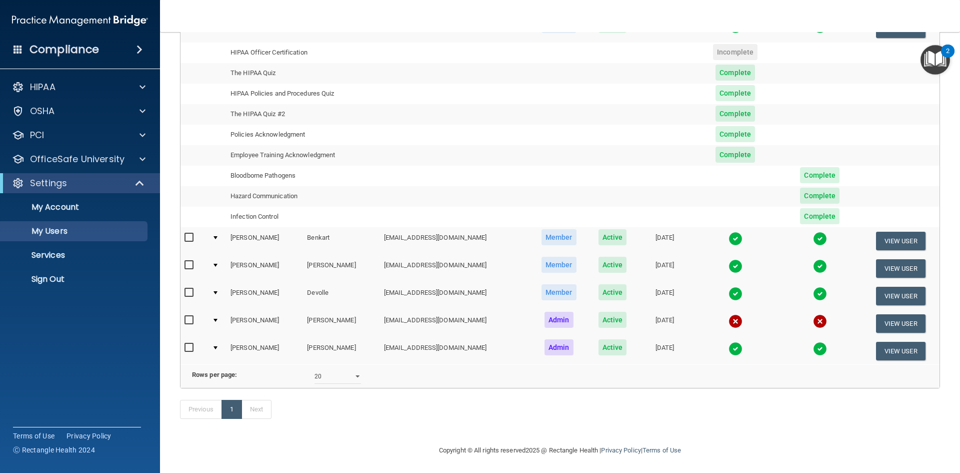
scroll to position [0, 0]
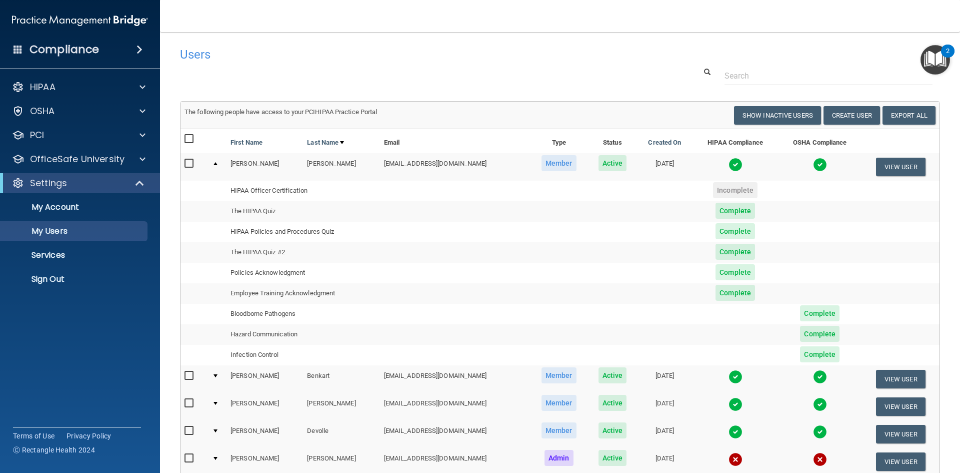
click at [192, 161] on input "checkbox" at bounding box center [191, 164] width 12 height 8
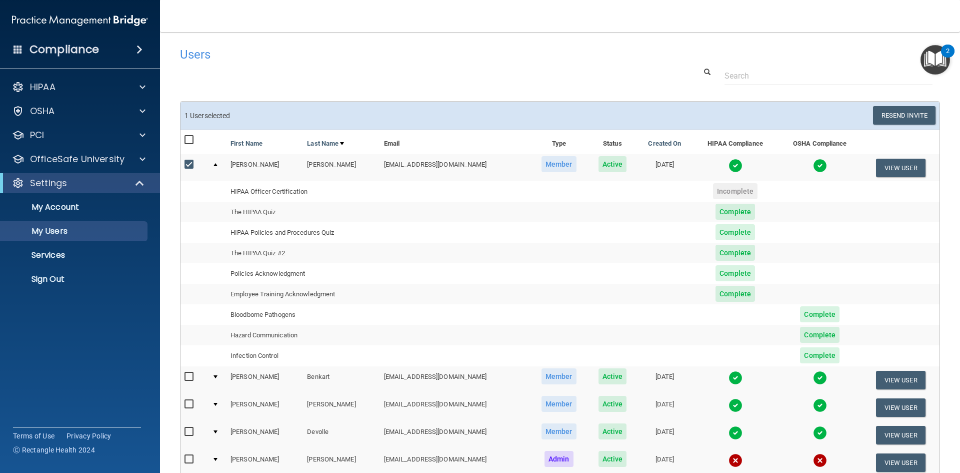
click at [192, 162] on input "checkbox" at bounding box center [191, 165] width 12 height 8
checkbox input "false"
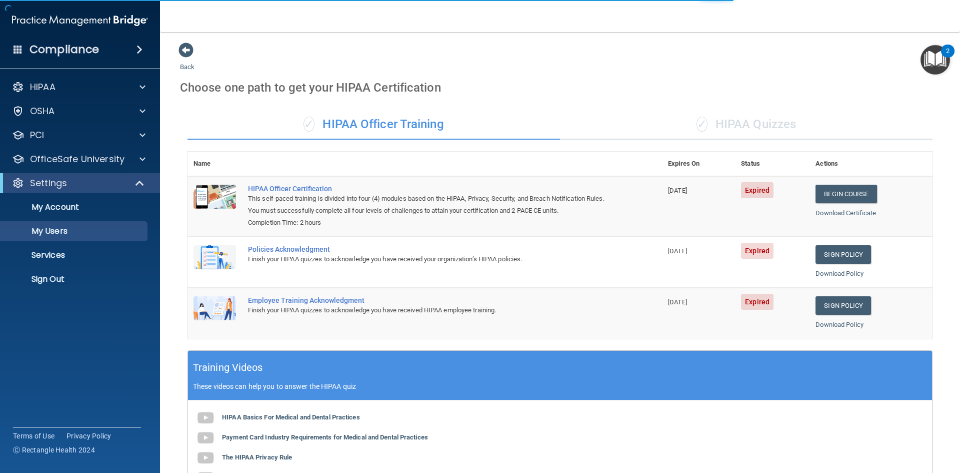
select select "20"
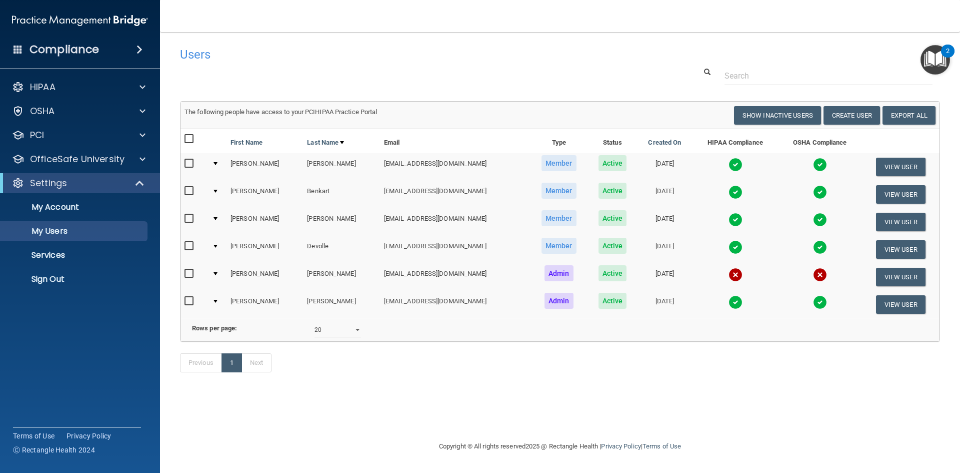
click at [939, 68] on img "Open Resource Center, 2 new notifications" at bounding box center [936, 60] width 30 height 30
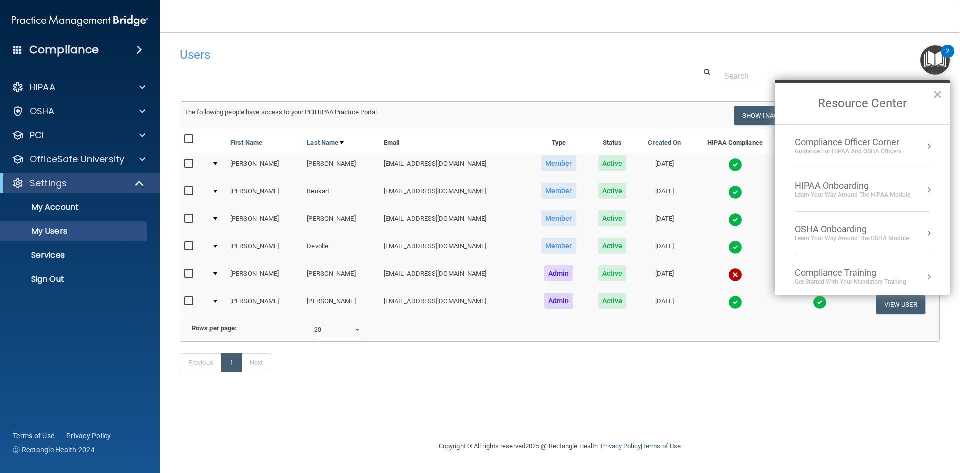
click at [924, 189] on button "Resource Center" at bounding box center [929, 190] width 10 height 10
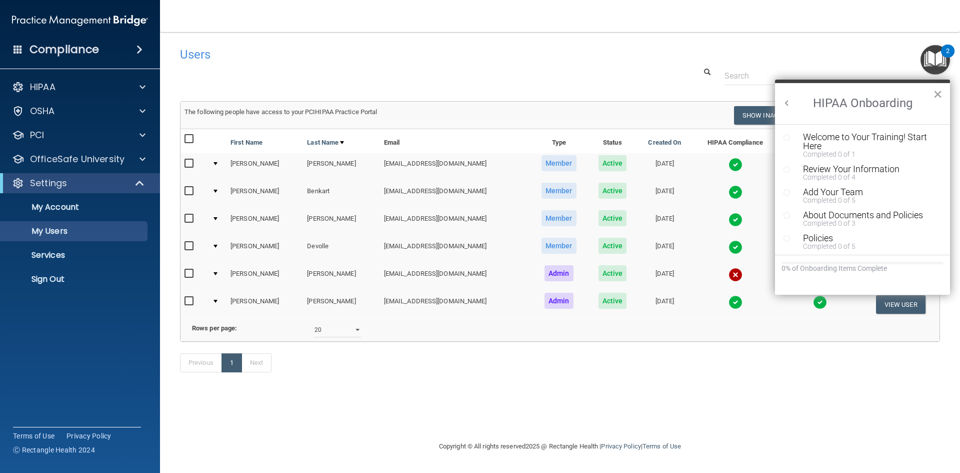
click at [939, 97] on button "×" at bounding box center [938, 94] width 10 height 16
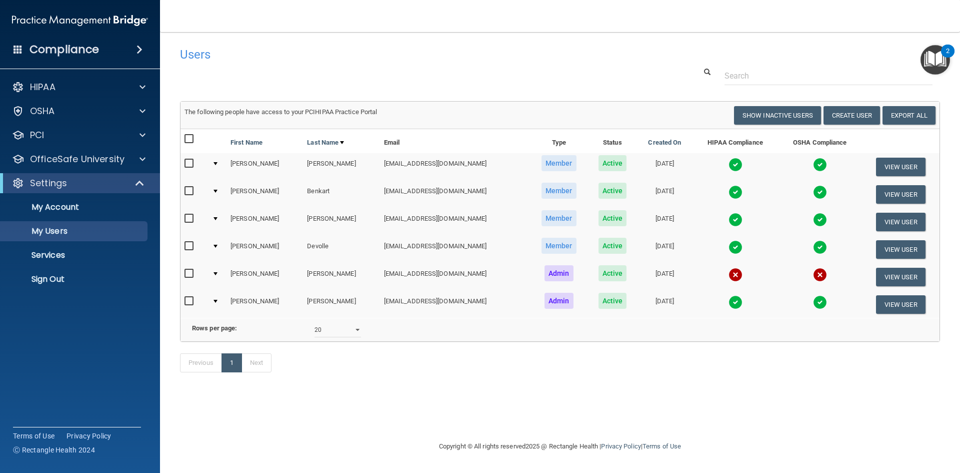
click at [36, 47] on h4 "Compliance" at bounding box center [65, 50] width 70 height 14
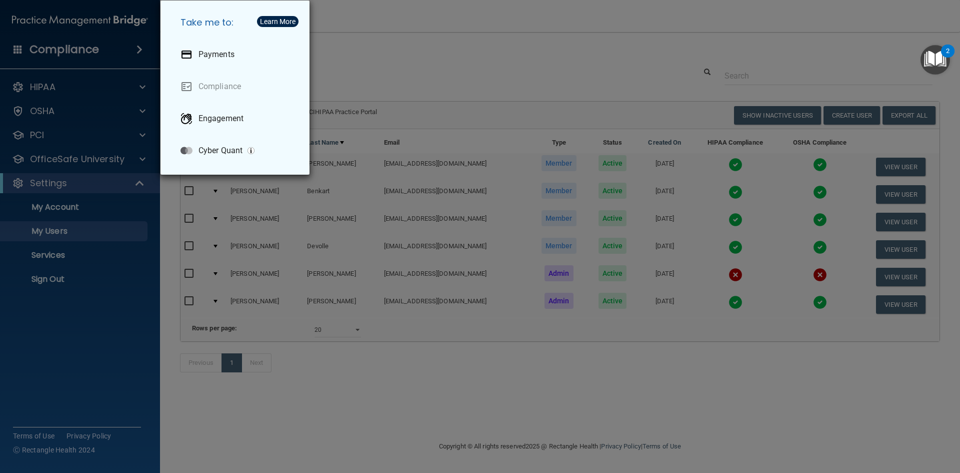
click at [36, 47] on div "Take me to: Payments Compliance Engagement Cyber Quant" at bounding box center [480, 236] width 960 height 473
